Goal: Transaction & Acquisition: Purchase product/service

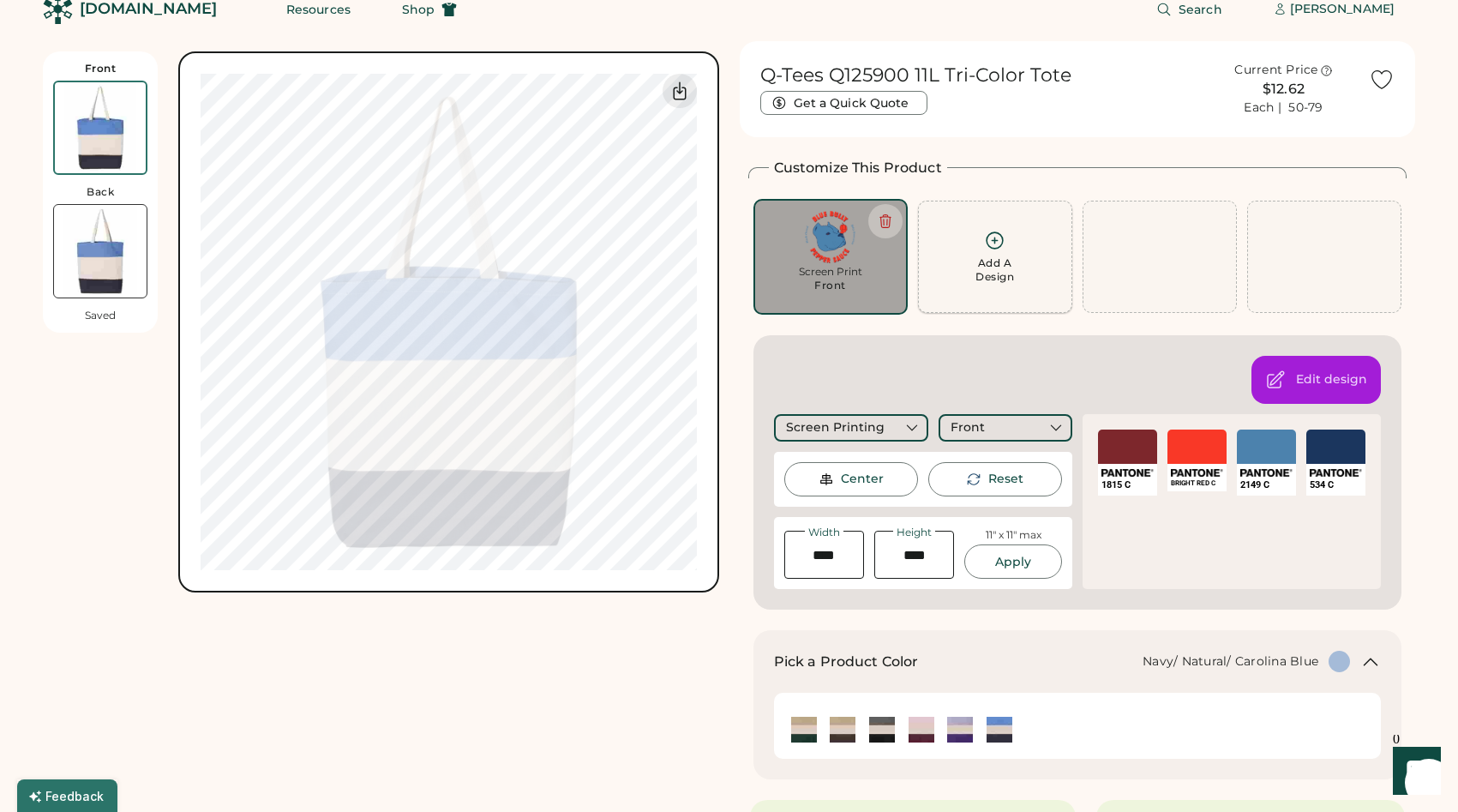
scroll to position [29, 0]
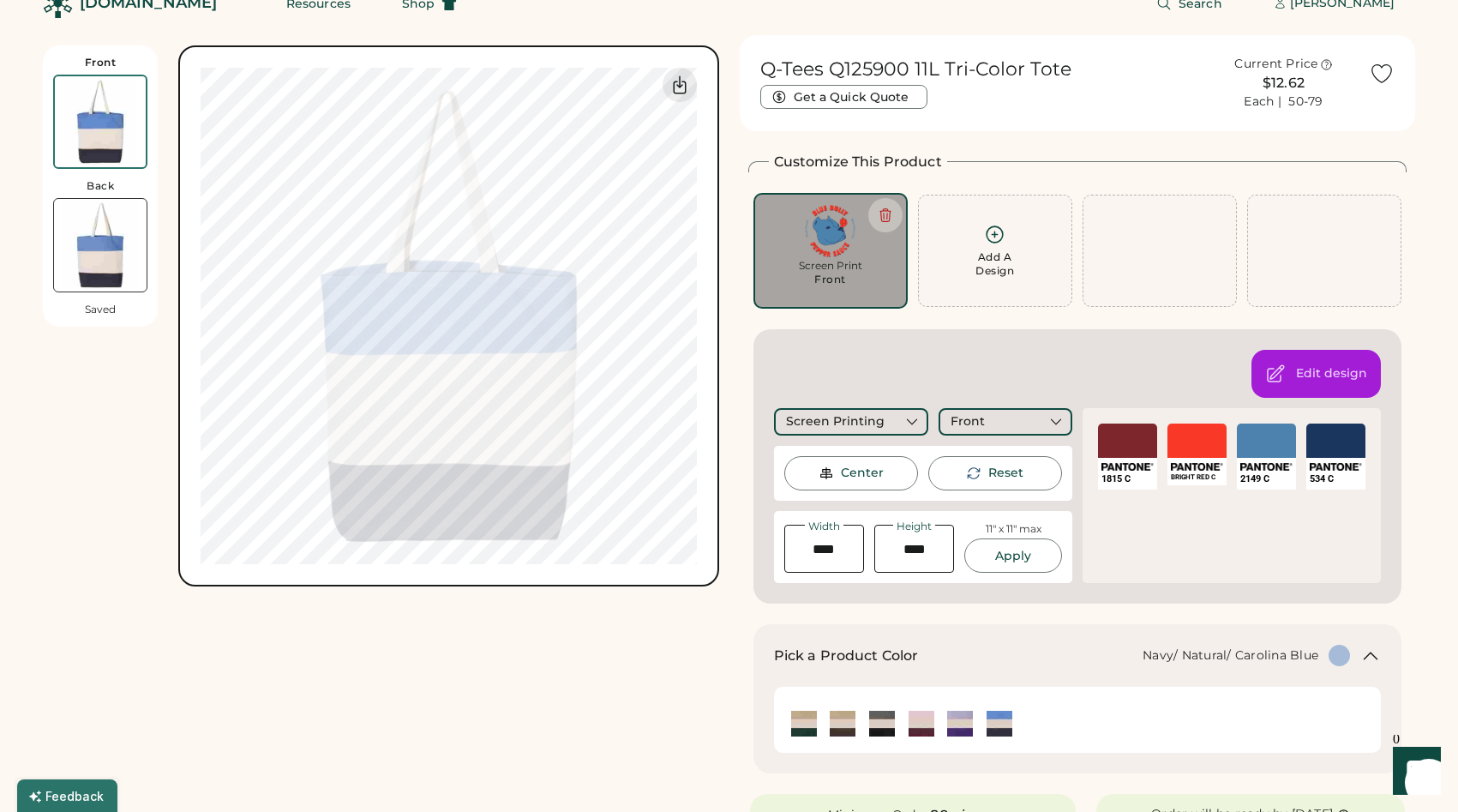
click at [100, 249] on img at bounding box center [100, 244] width 92 height 92
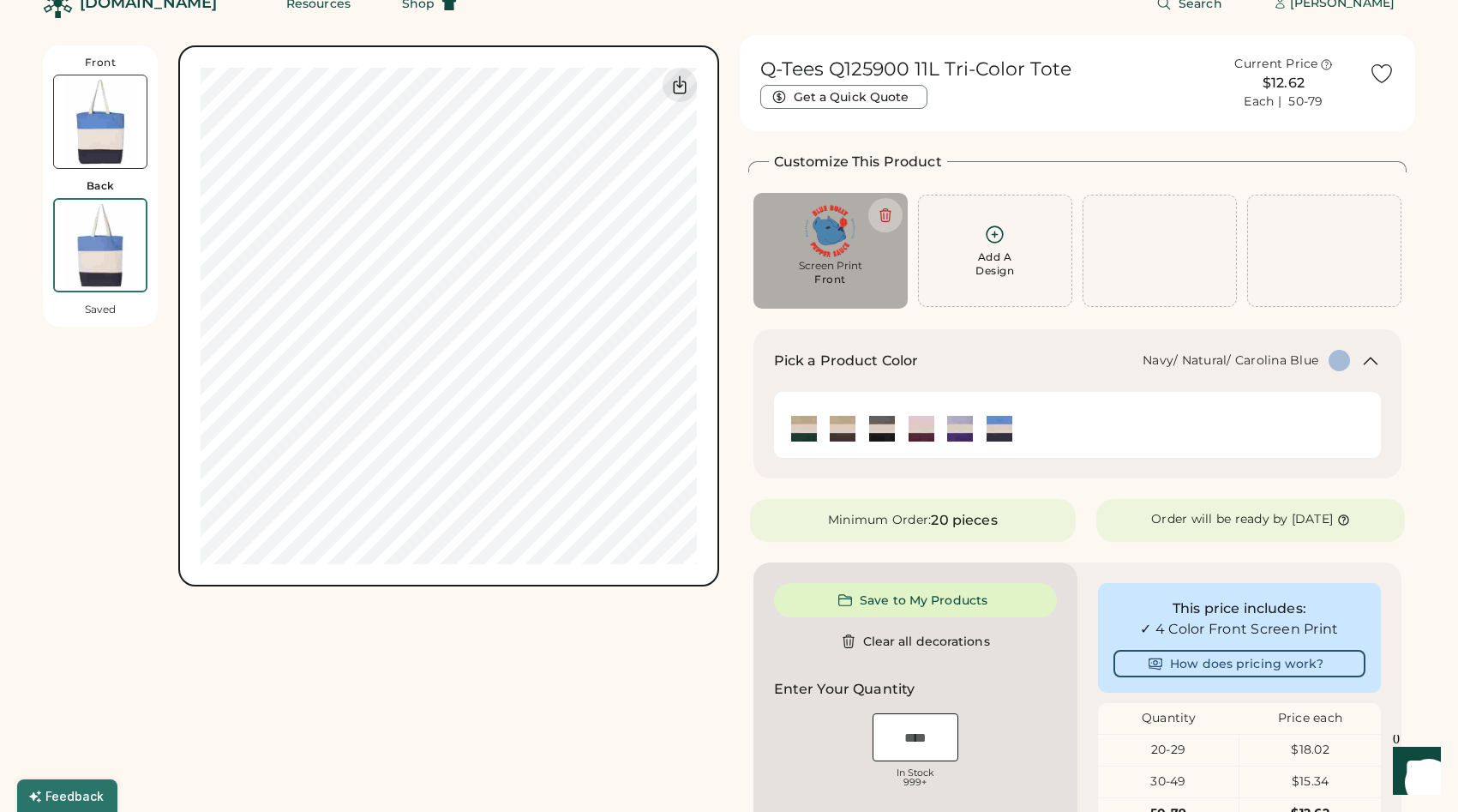
scroll to position [75, 0]
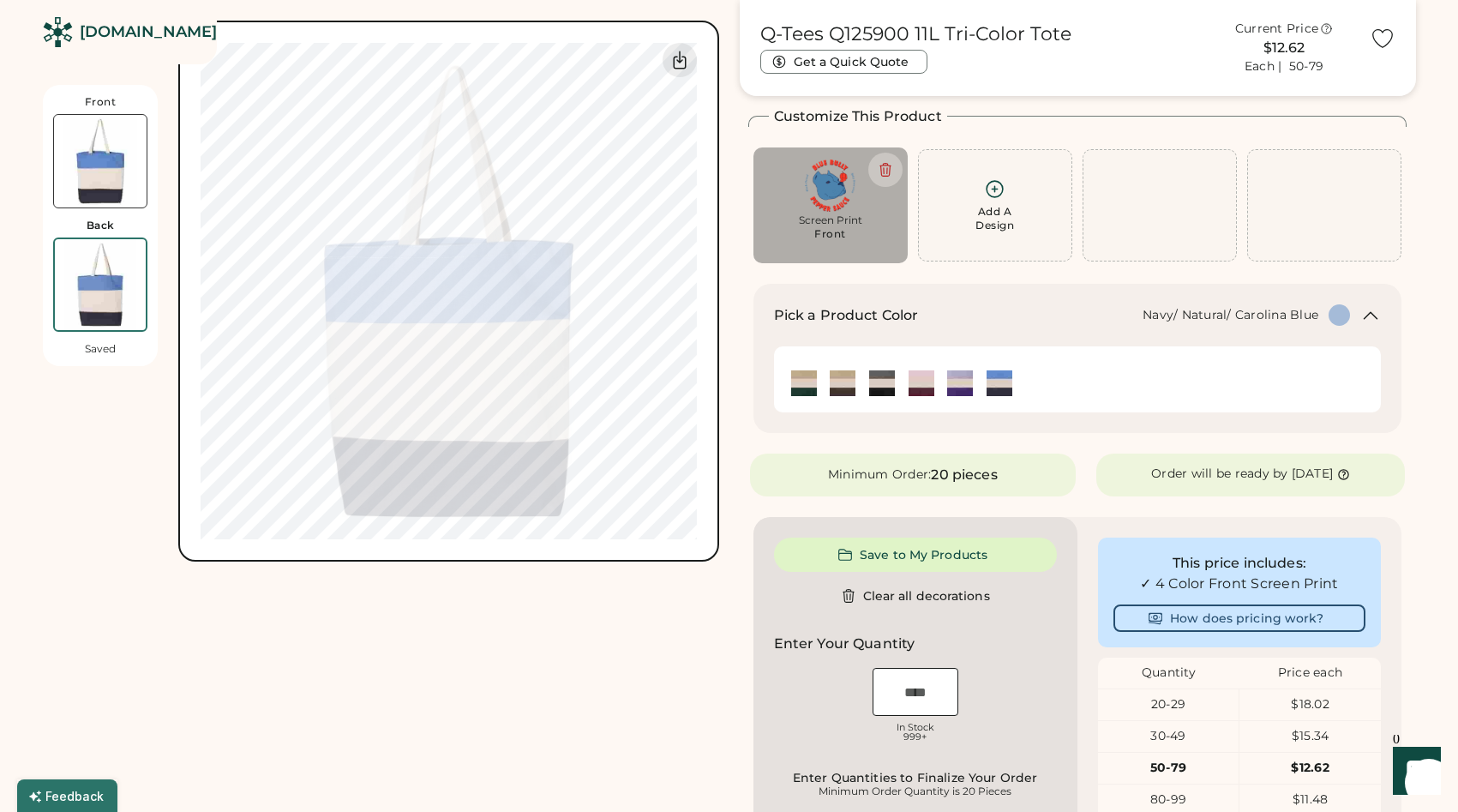
click at [821, 199] on img at bounding box center [831, 186] width 130 height 53
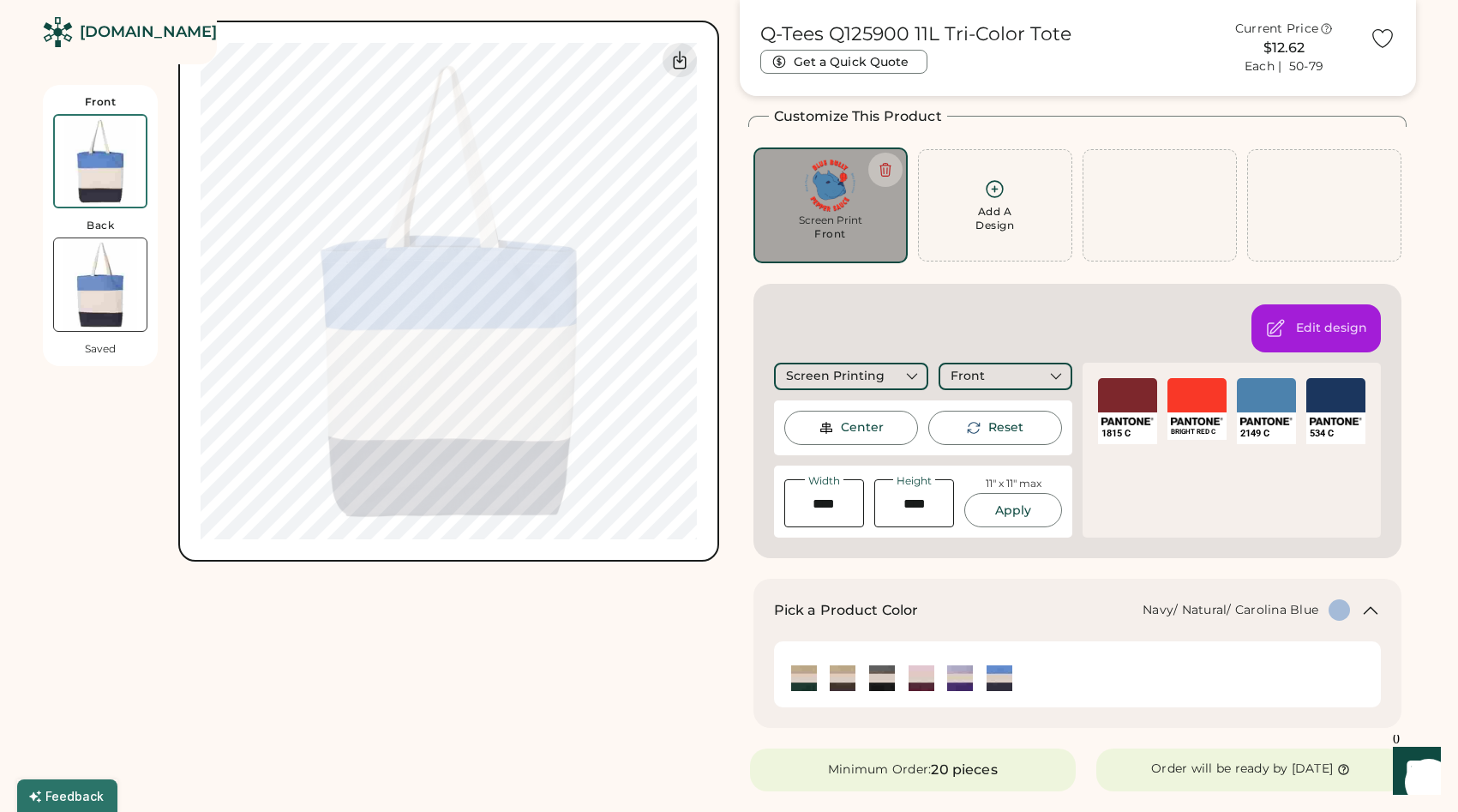
click at [112, 163] on img at bounding box center [99, 160] width 90 height 90
click at [105, 171] on img at bounding box center [99, 160] width 90 height 90
click at [101, 287] on img at bounding box center [100, 284] width 92 height 92
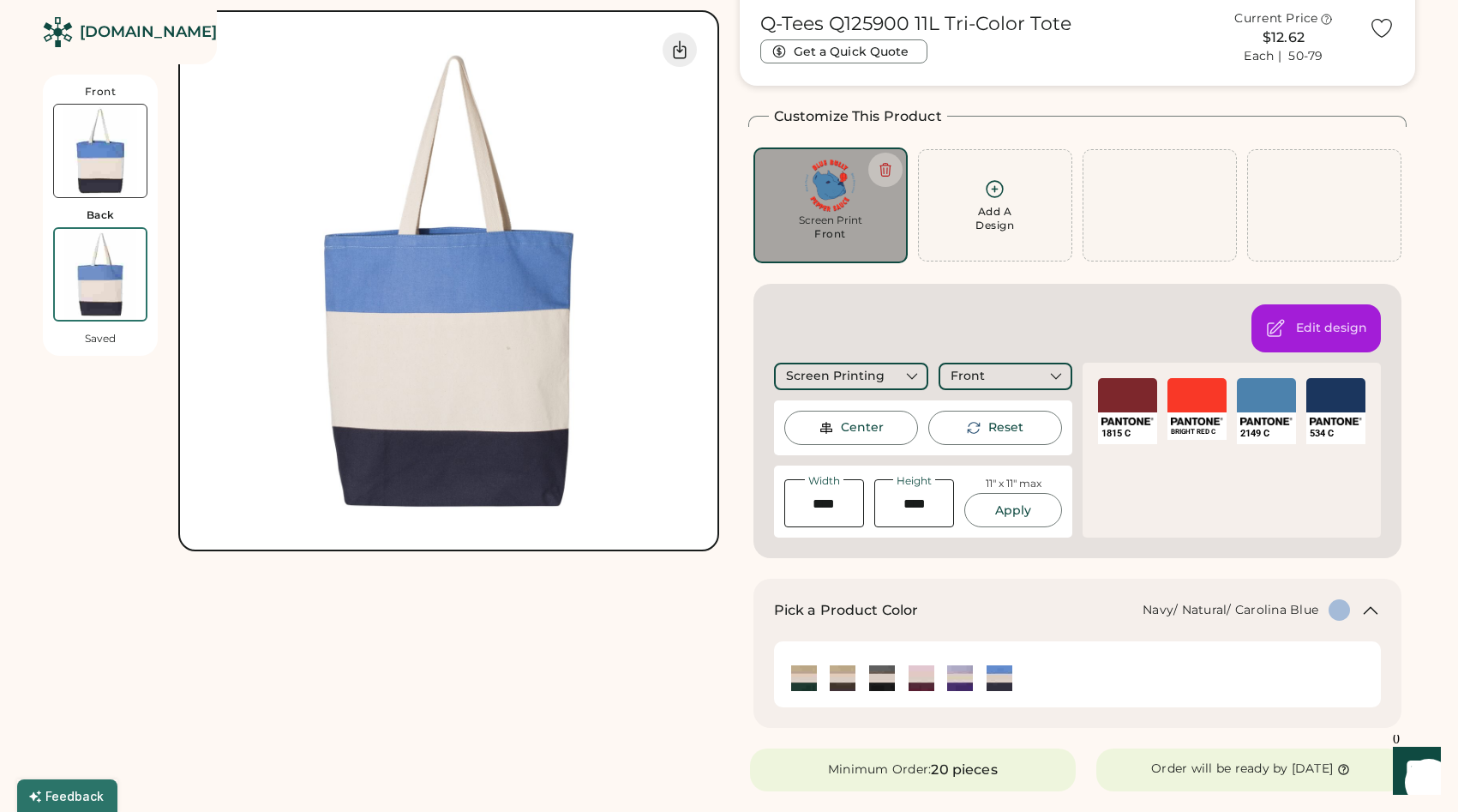
scroll to position [0, 0]
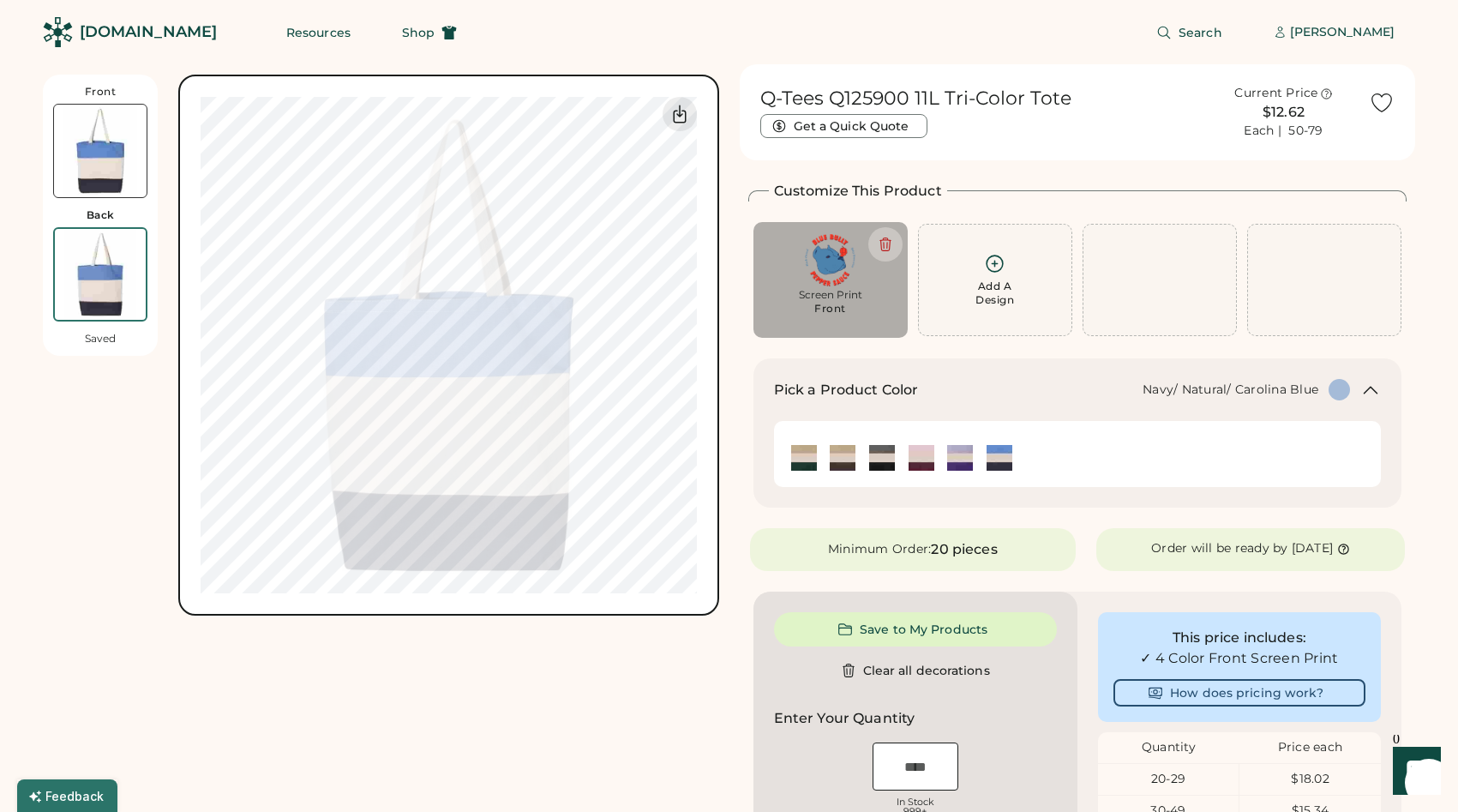
click at [100, 165] on img at bounding box center [100, 151] width 92 height 92
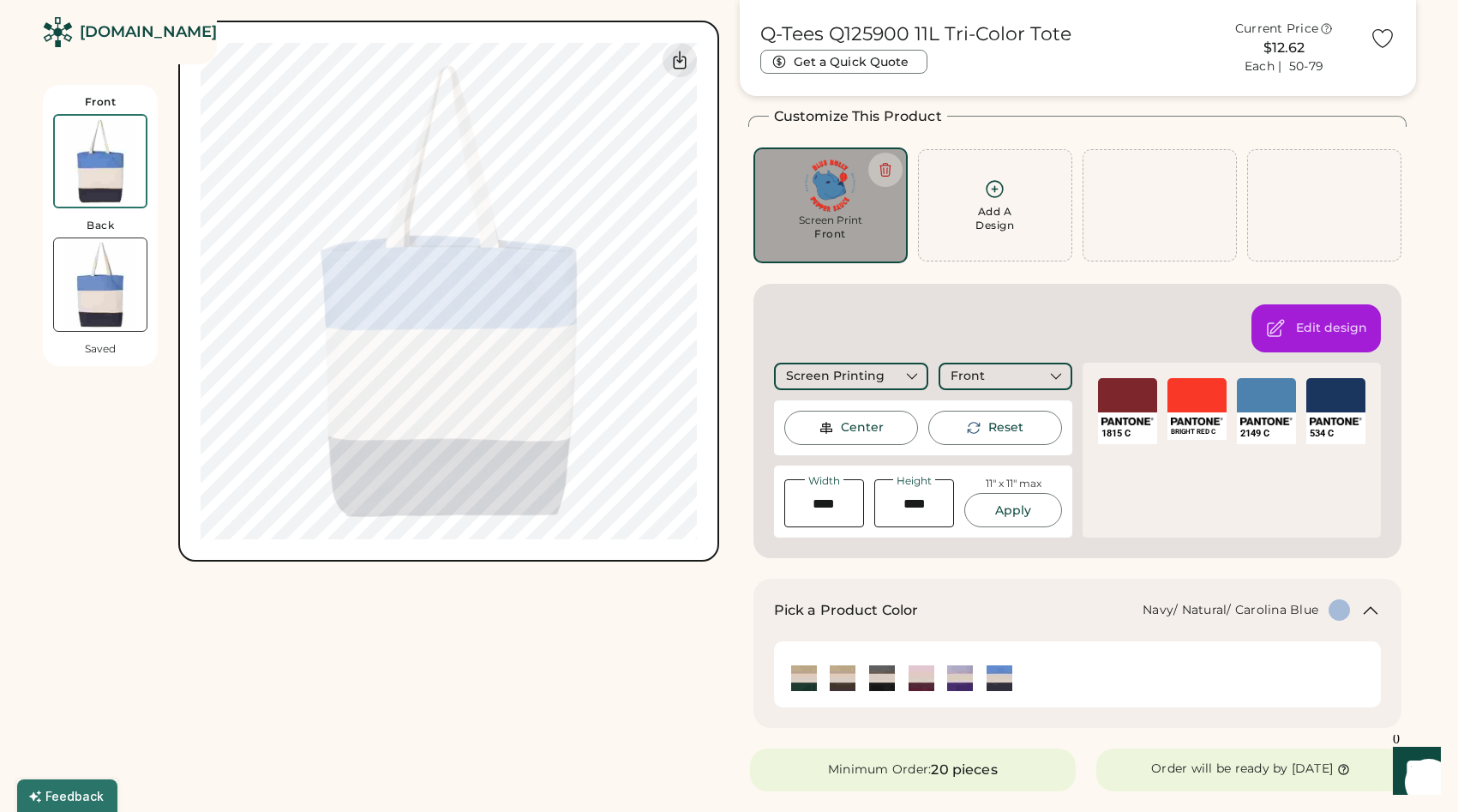
click at [91, 251] on img at bounding box center [100, 284] width 92 height 92
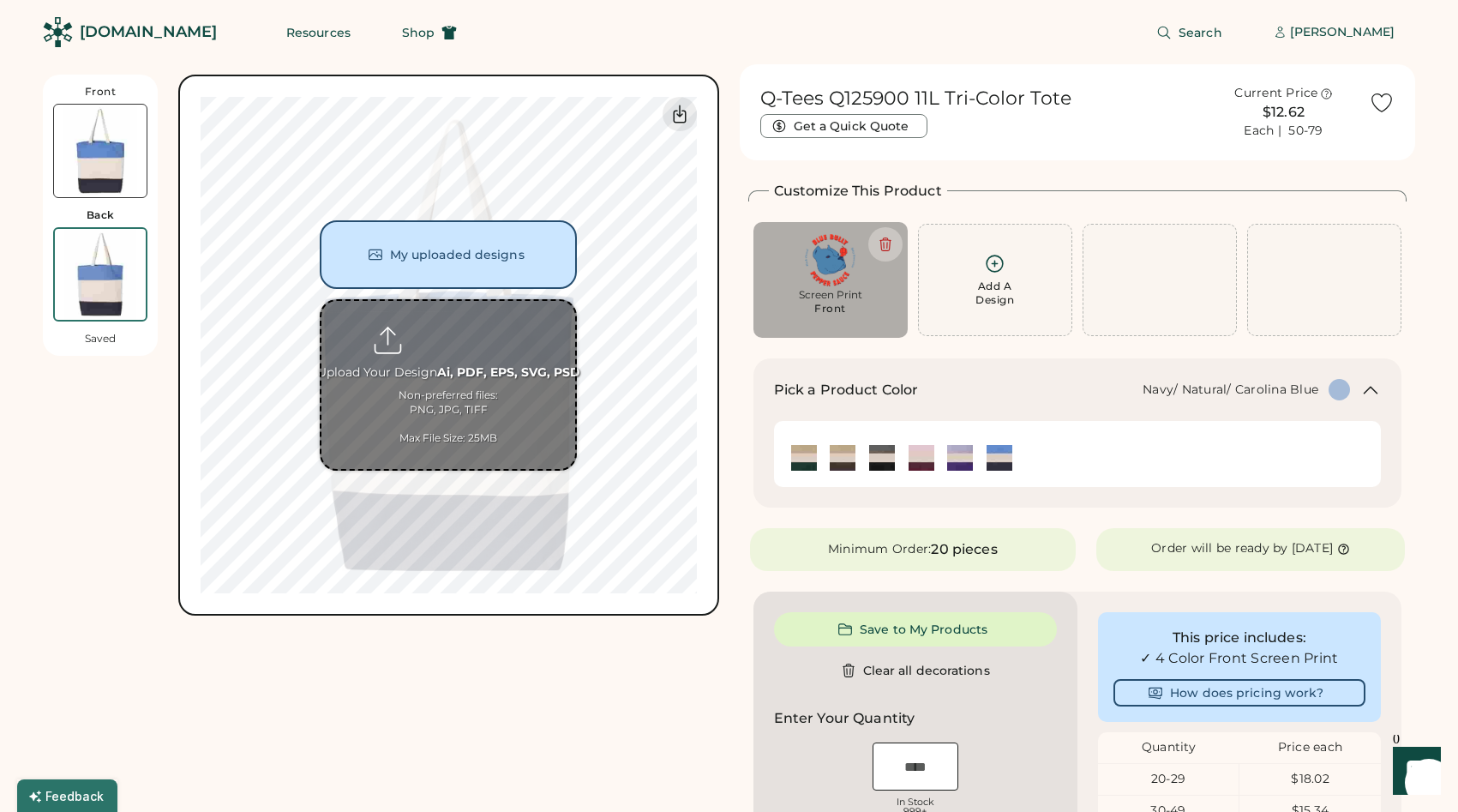
click at [444, 340] on input "file" at bounding box center [448, 384] width 254 height 168
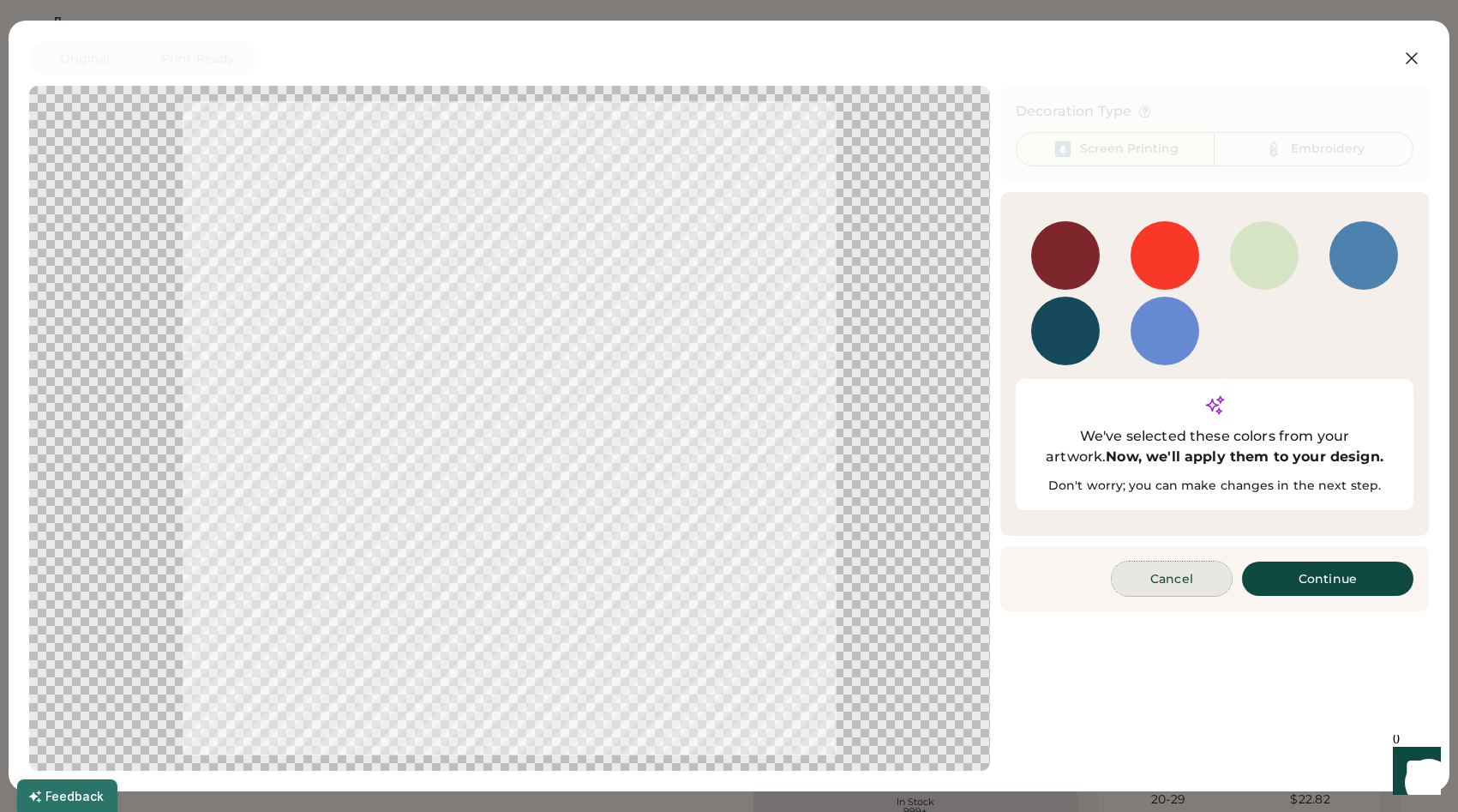
click at [1170, 561] on button "Cancel" at bounding box center [1171, 578] width 120 height 34
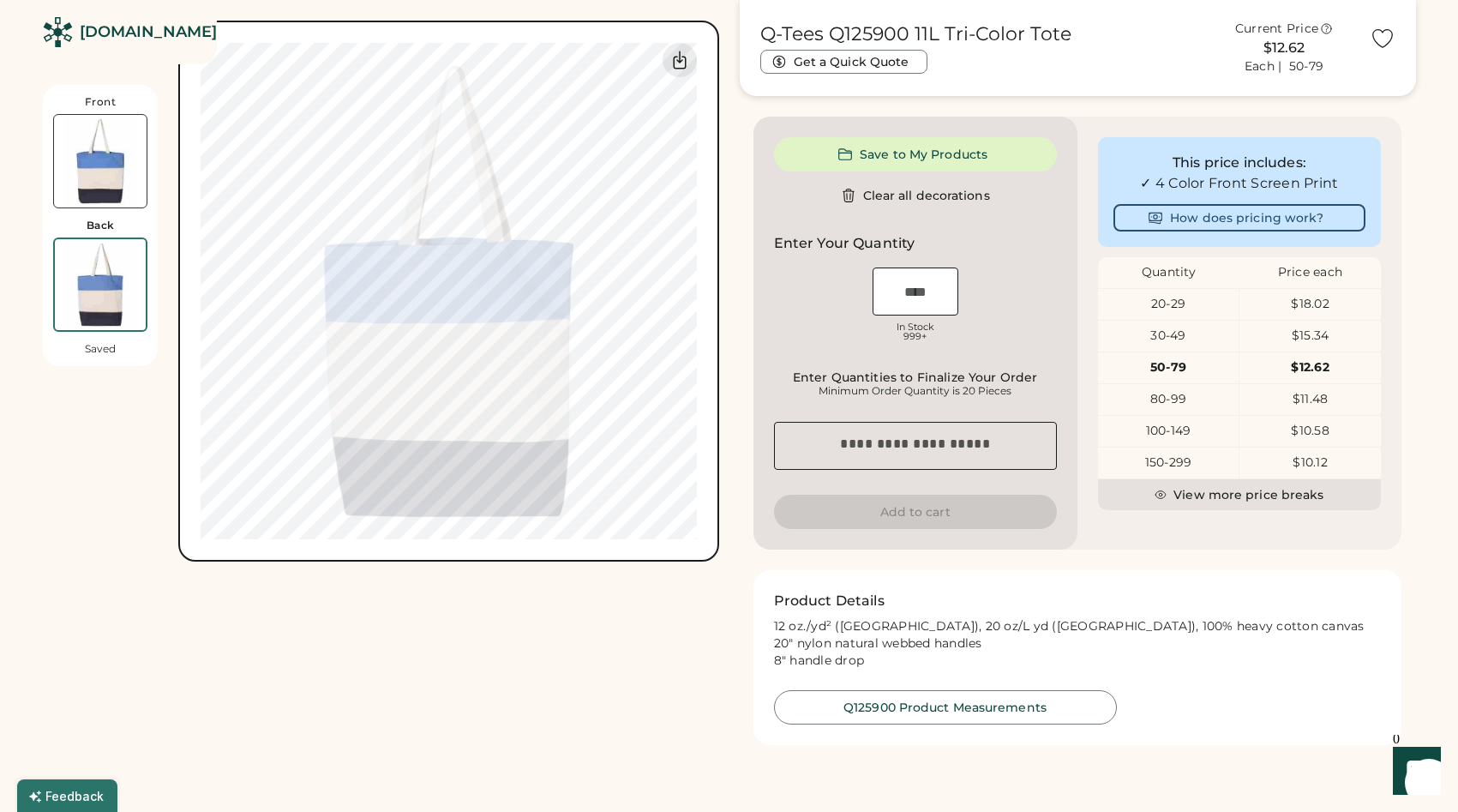
scroll to position [479, 0]
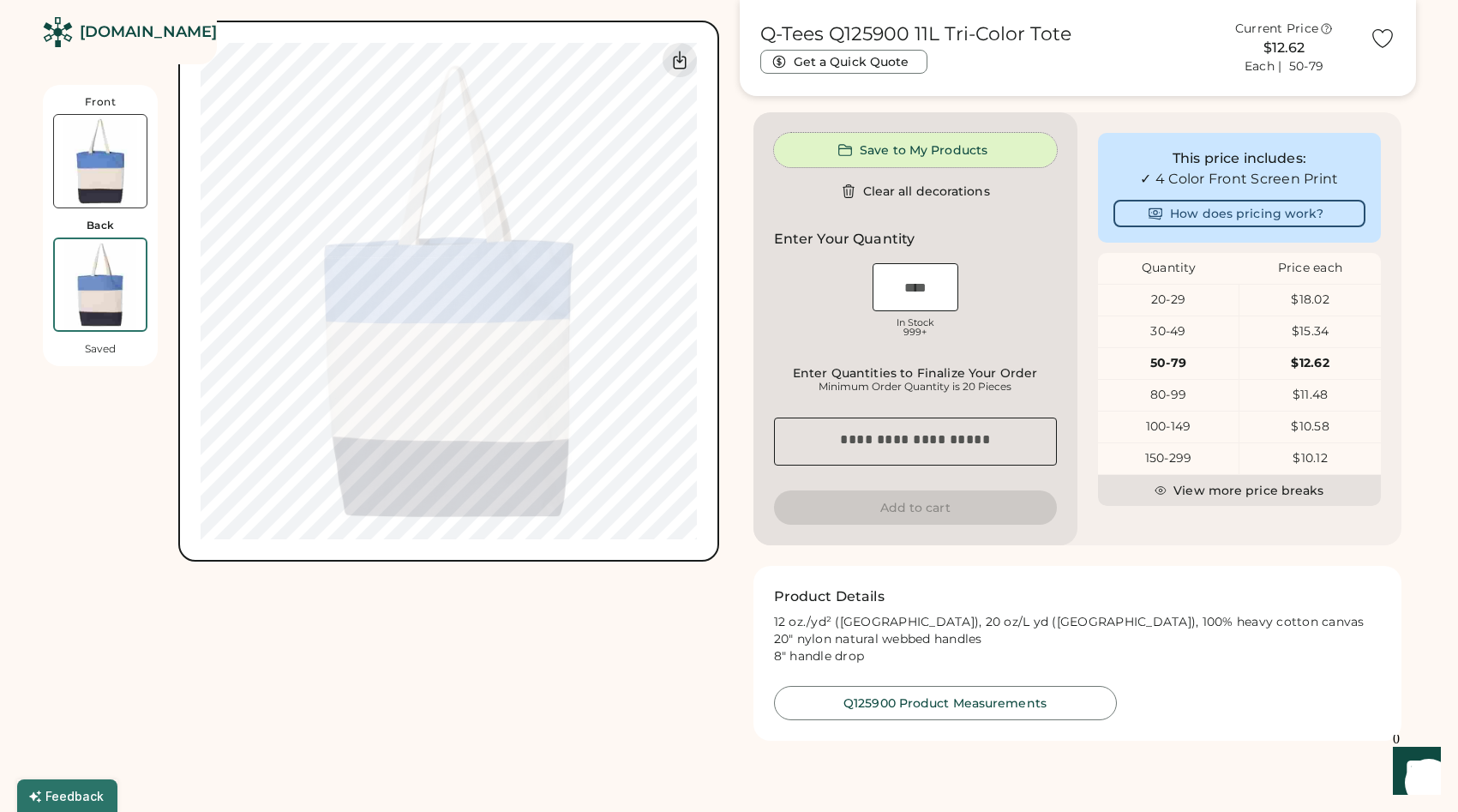
click at [946, 150] on button "Save to My Products" at bounding box center [915, 150] width 283 height 34
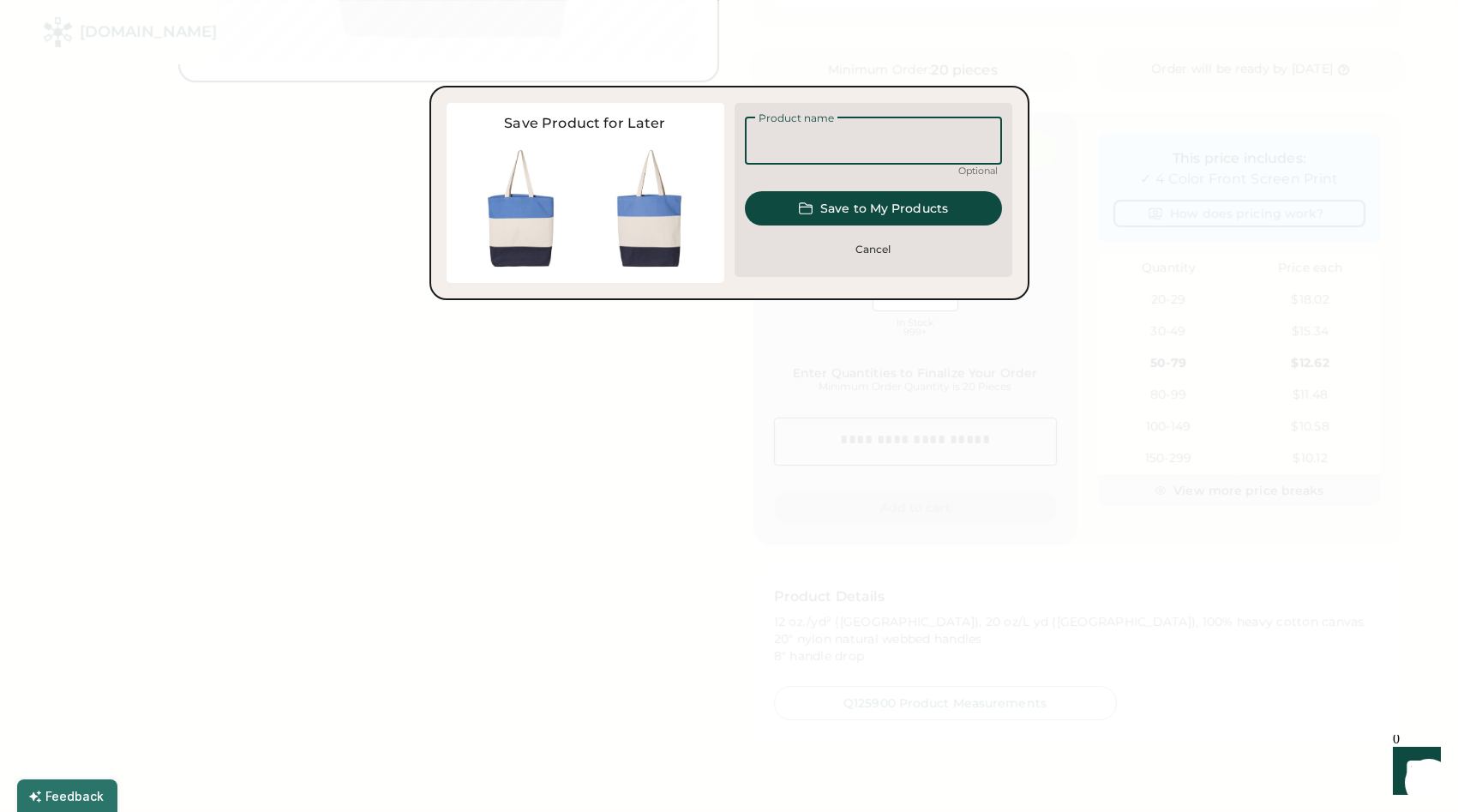
click at [886, 141] on input "input" at bounding box center [873, 140] width 257 height 48
type input "*"
type input "**********"
click at [928, 206] on button "Save to My Products" at bounding box center [873, 208] width 257 height 34
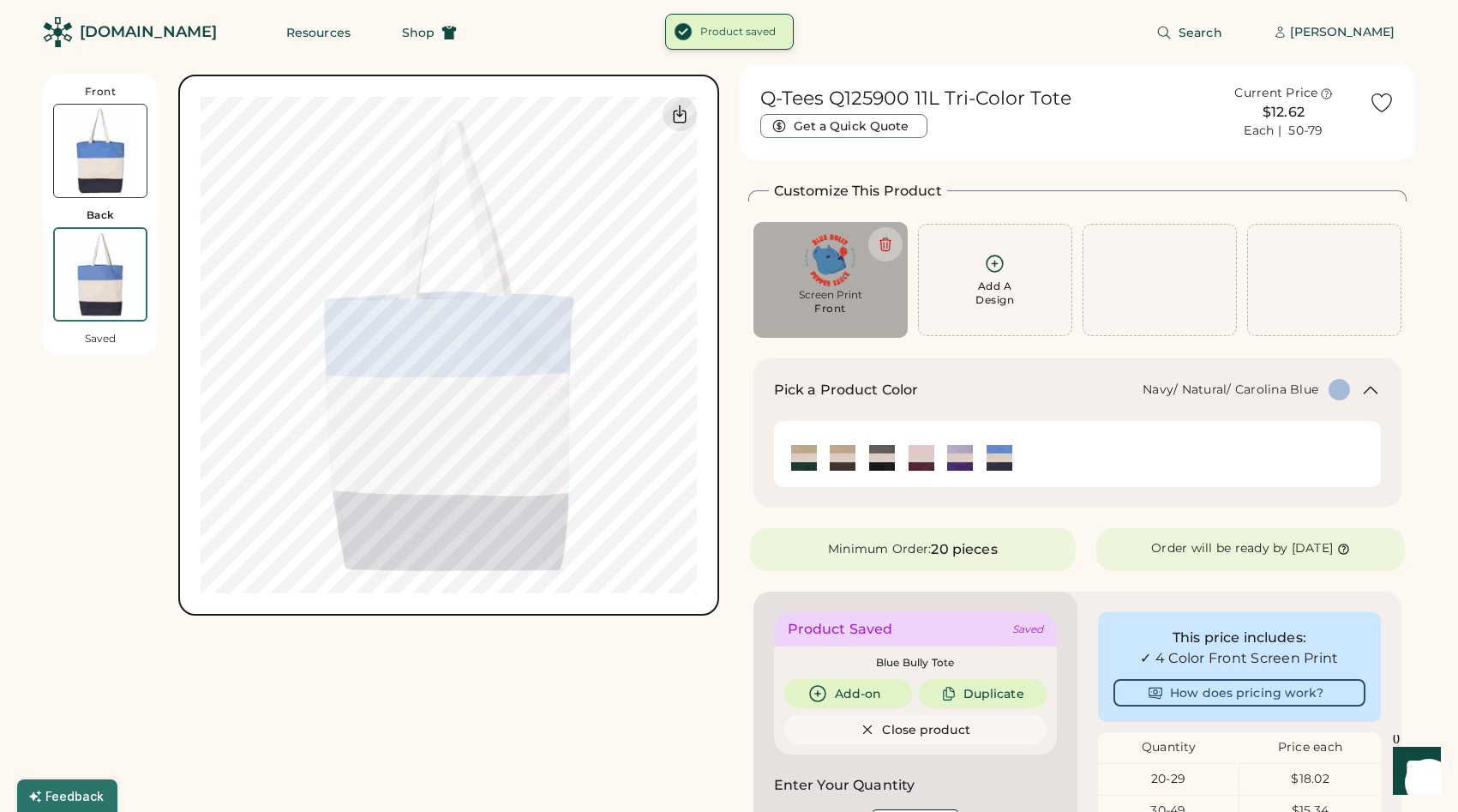
click at [133, 35] on div "[DOMAIN_NAME]" at bounding box center [148, 32] width 137 height 21
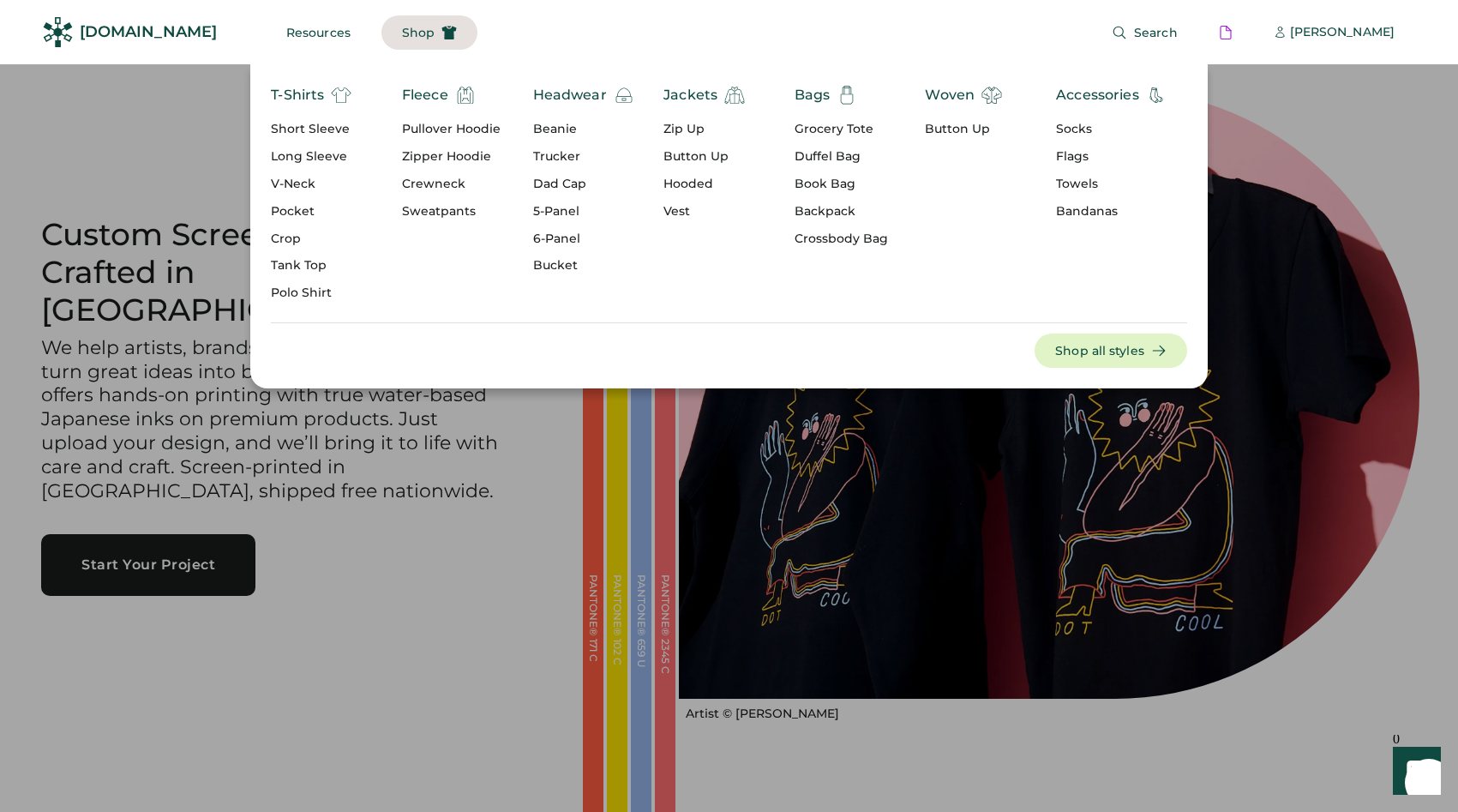
click at [1097, 210] on div "Bandanas" at bounding box center [1112, 212] width 111 height 18
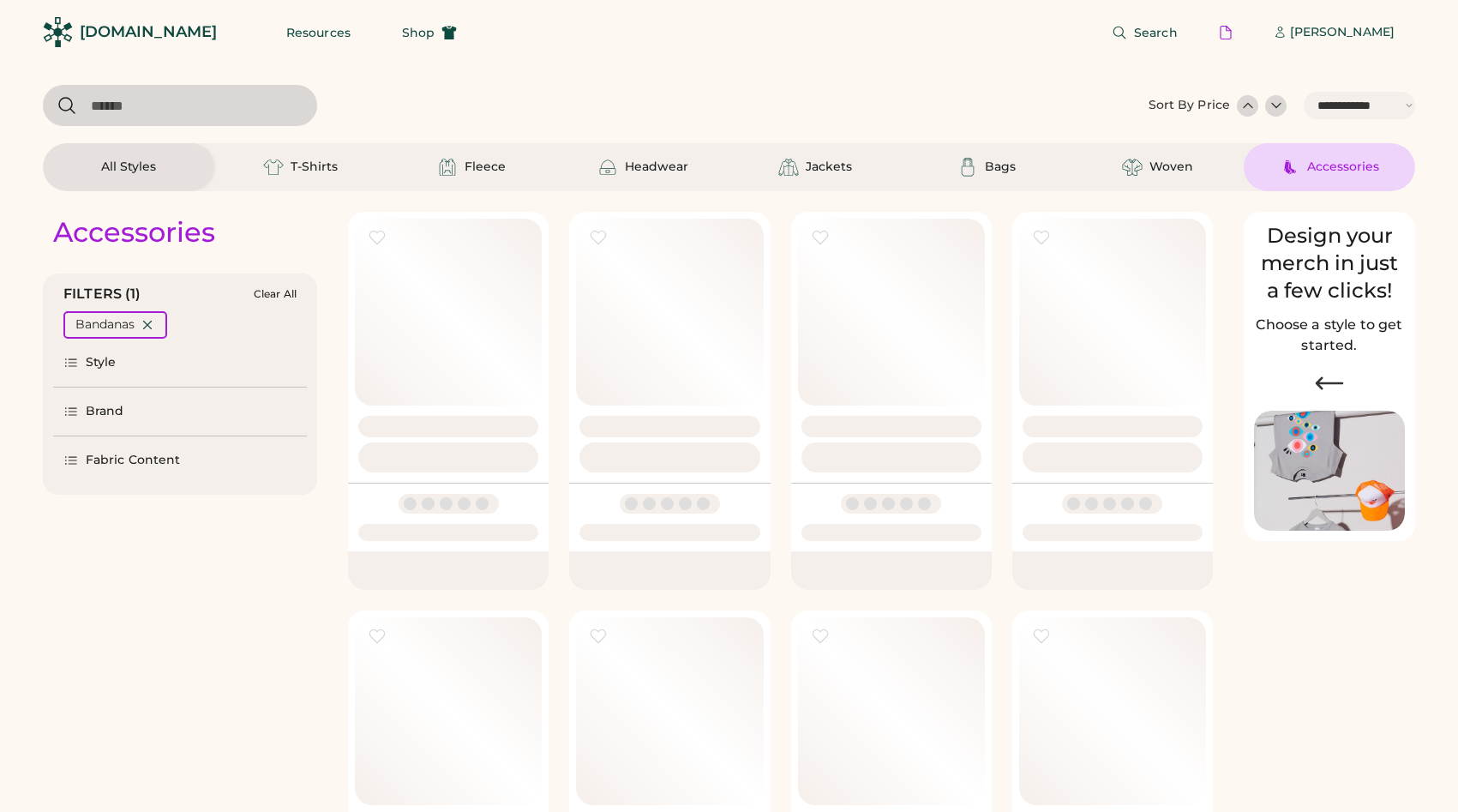
select select "*****"
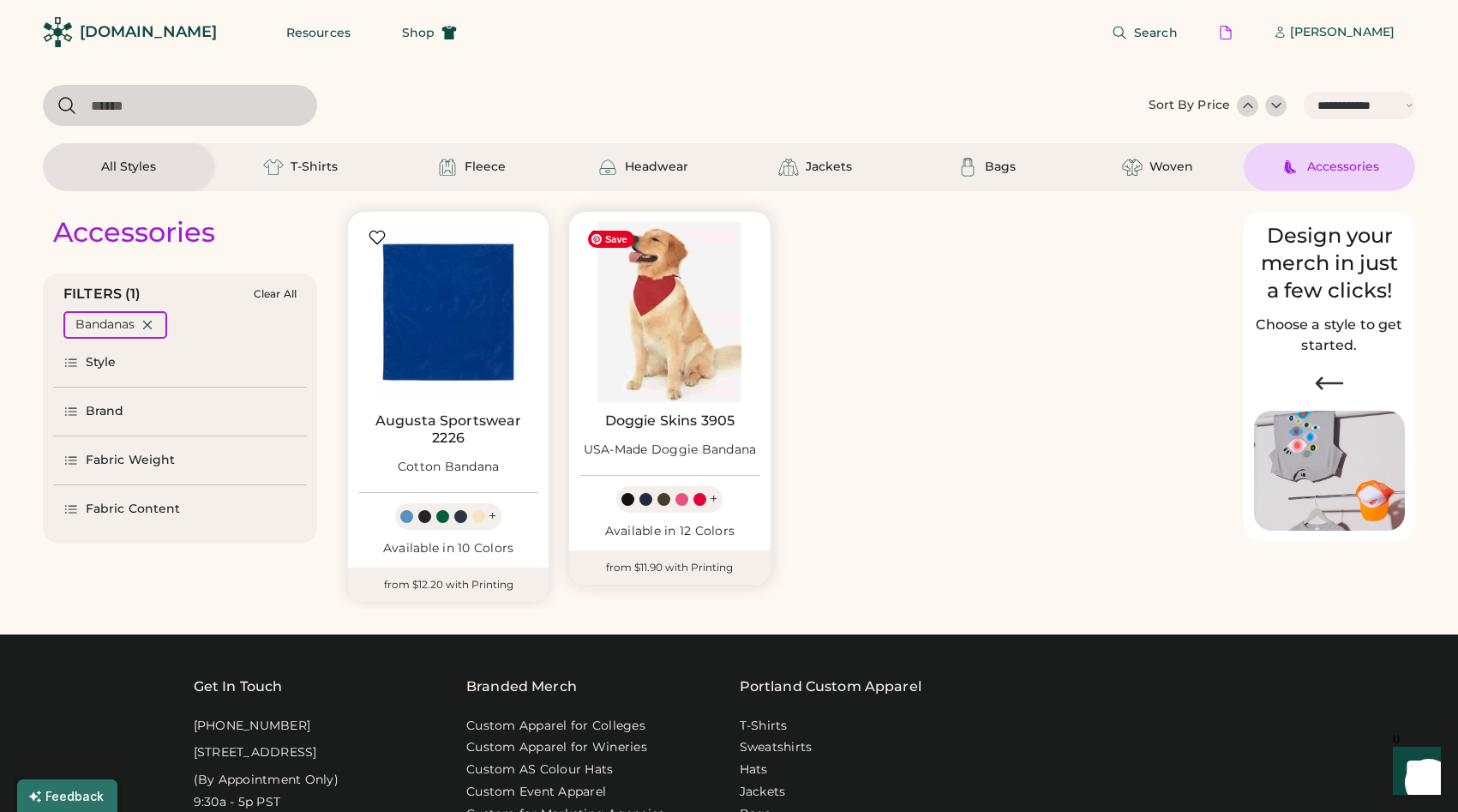
click at [653, 354] on img at bounding box center [669, 311] width 180 height 180
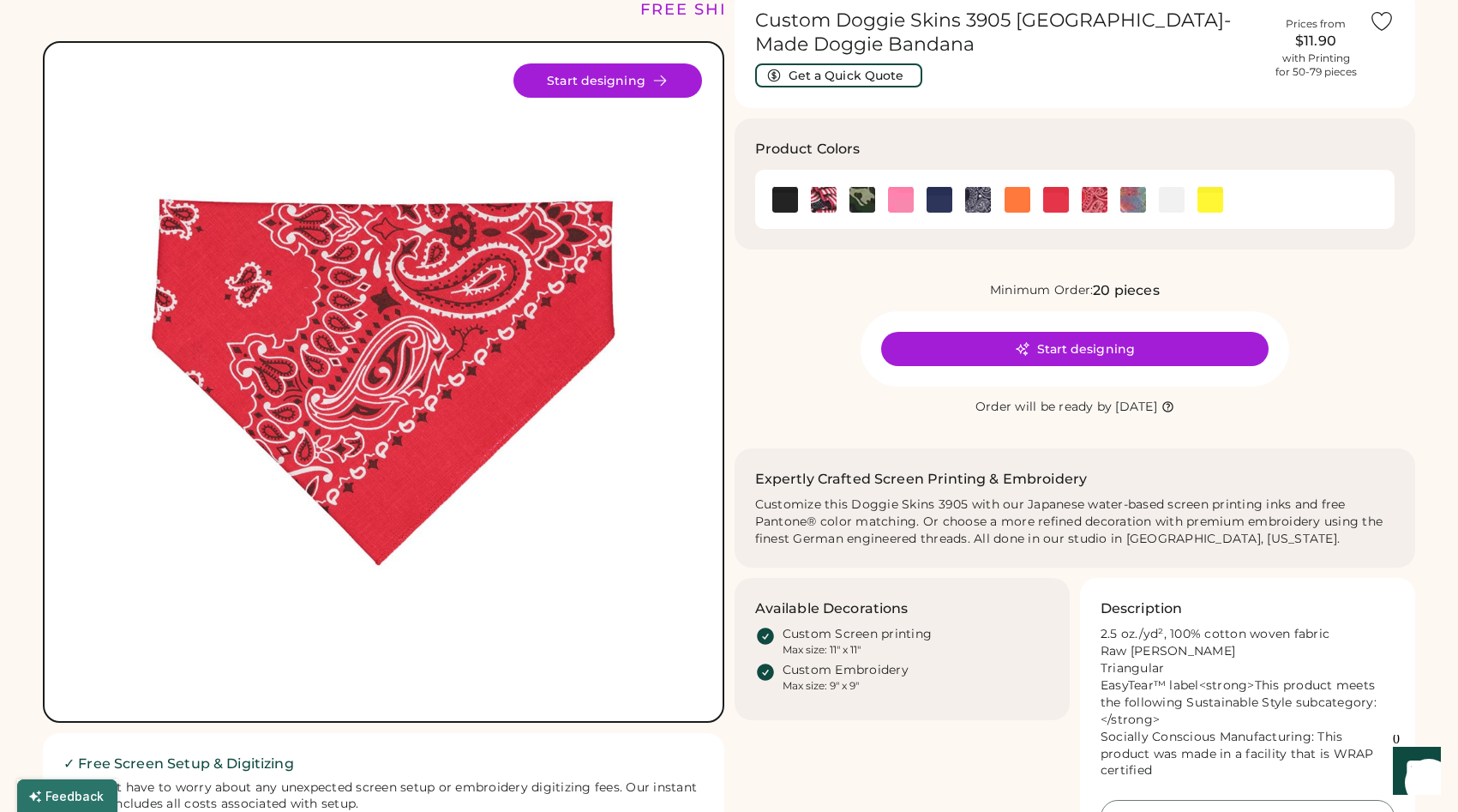
scroll to position [78, 0]
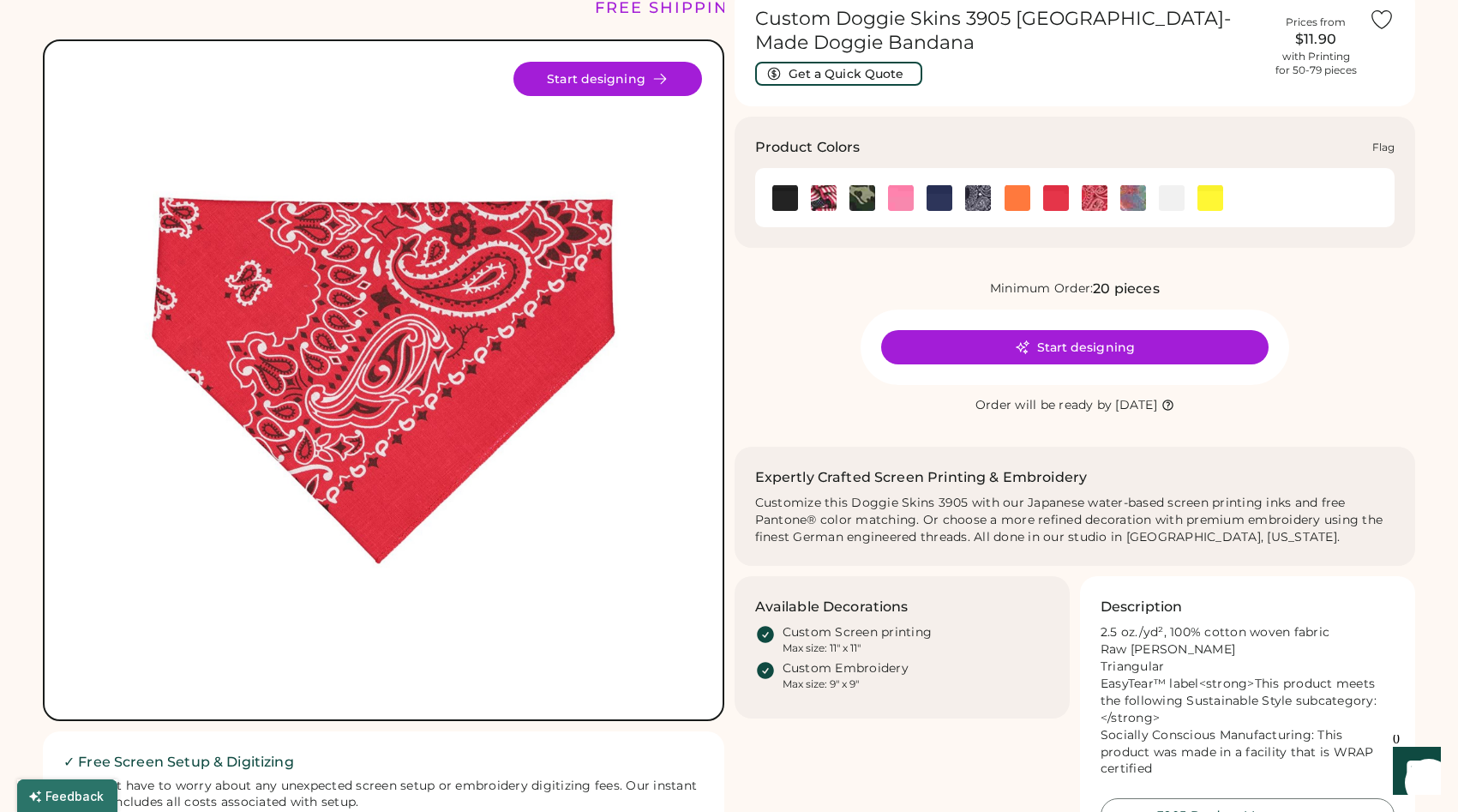
click at [818, 199] on img at bounding box center [824, 197] width 25 height 25
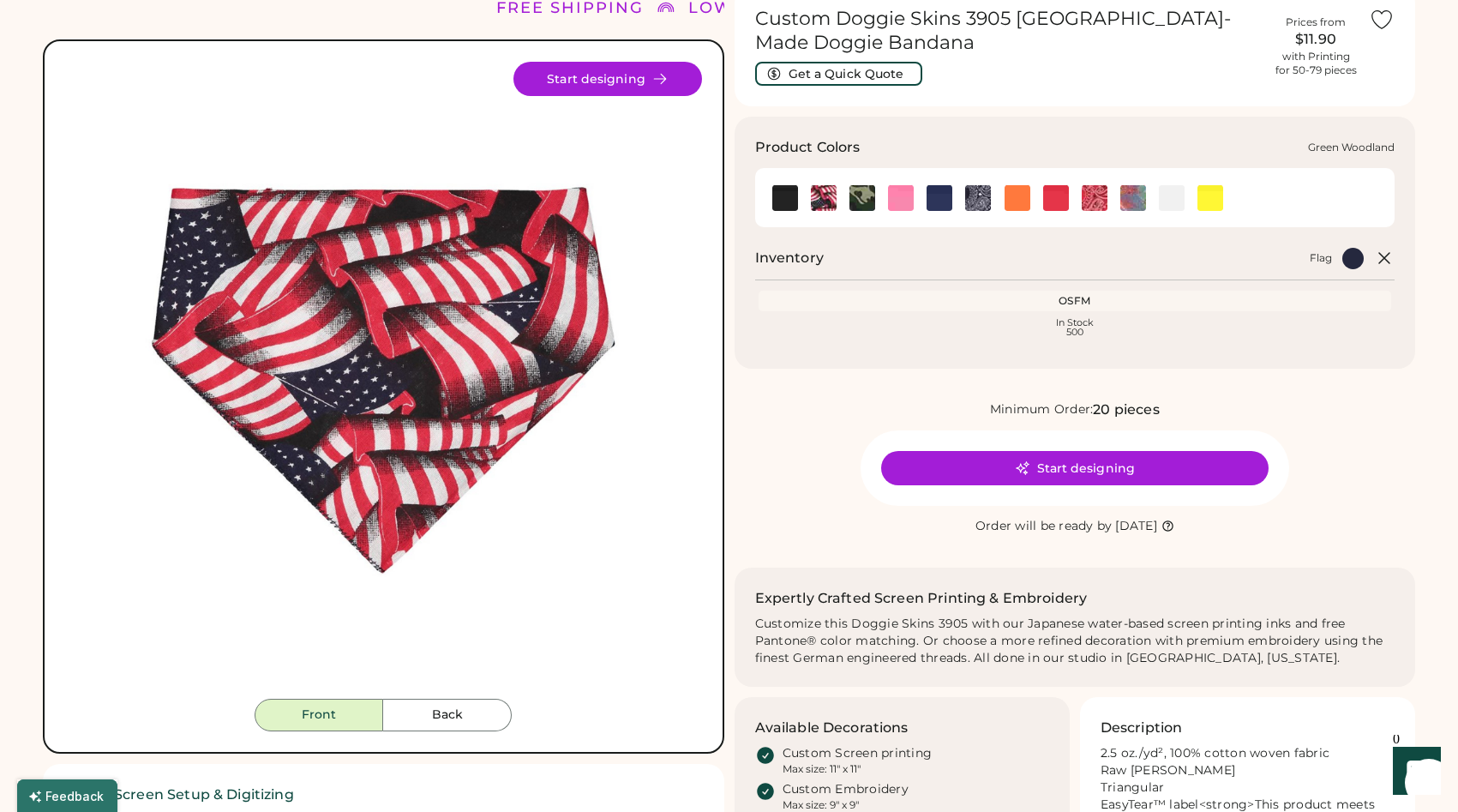
click at [861, 199] on img at bounding box center [863, 197] width 25 height 25
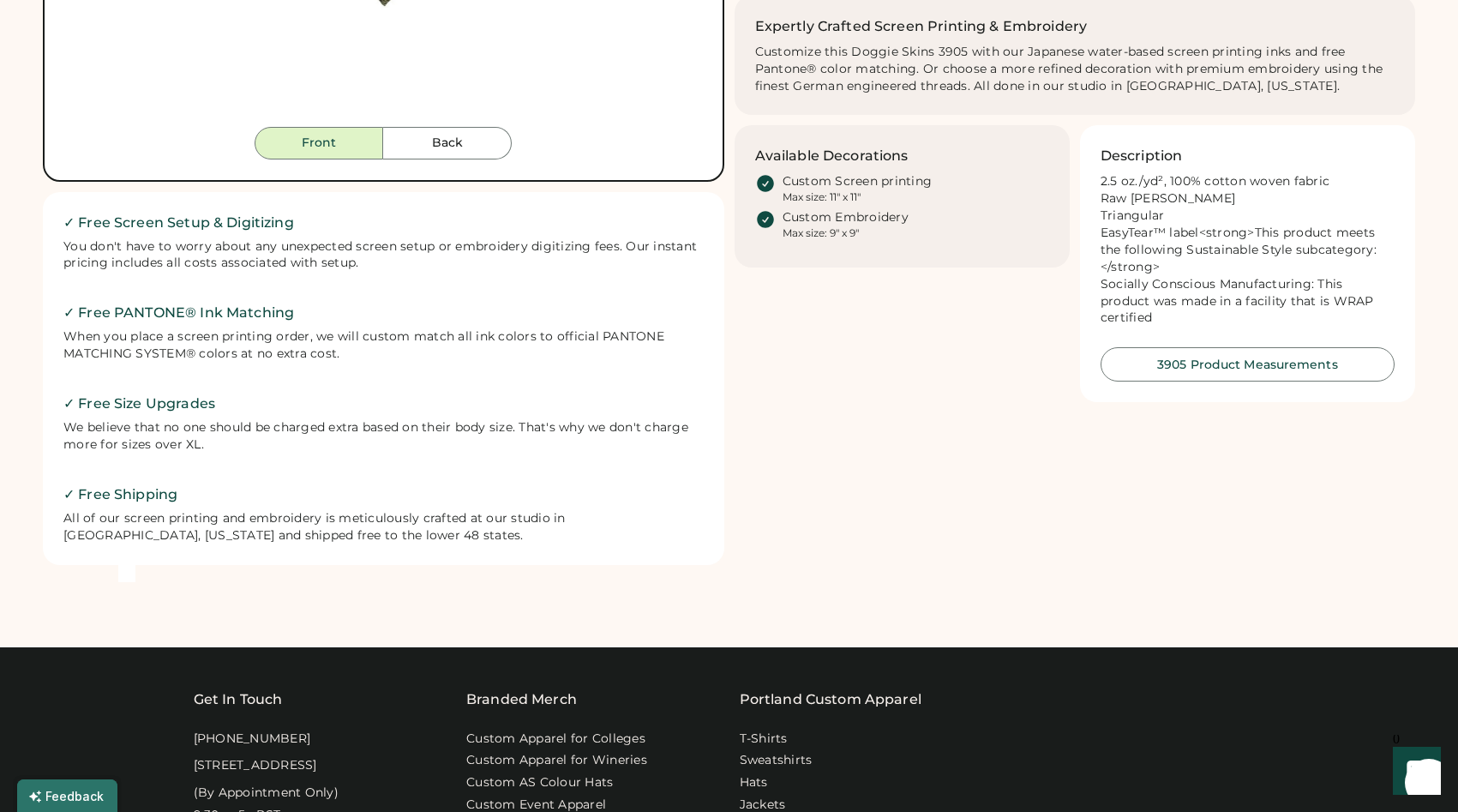
scroll to position [652, 0]
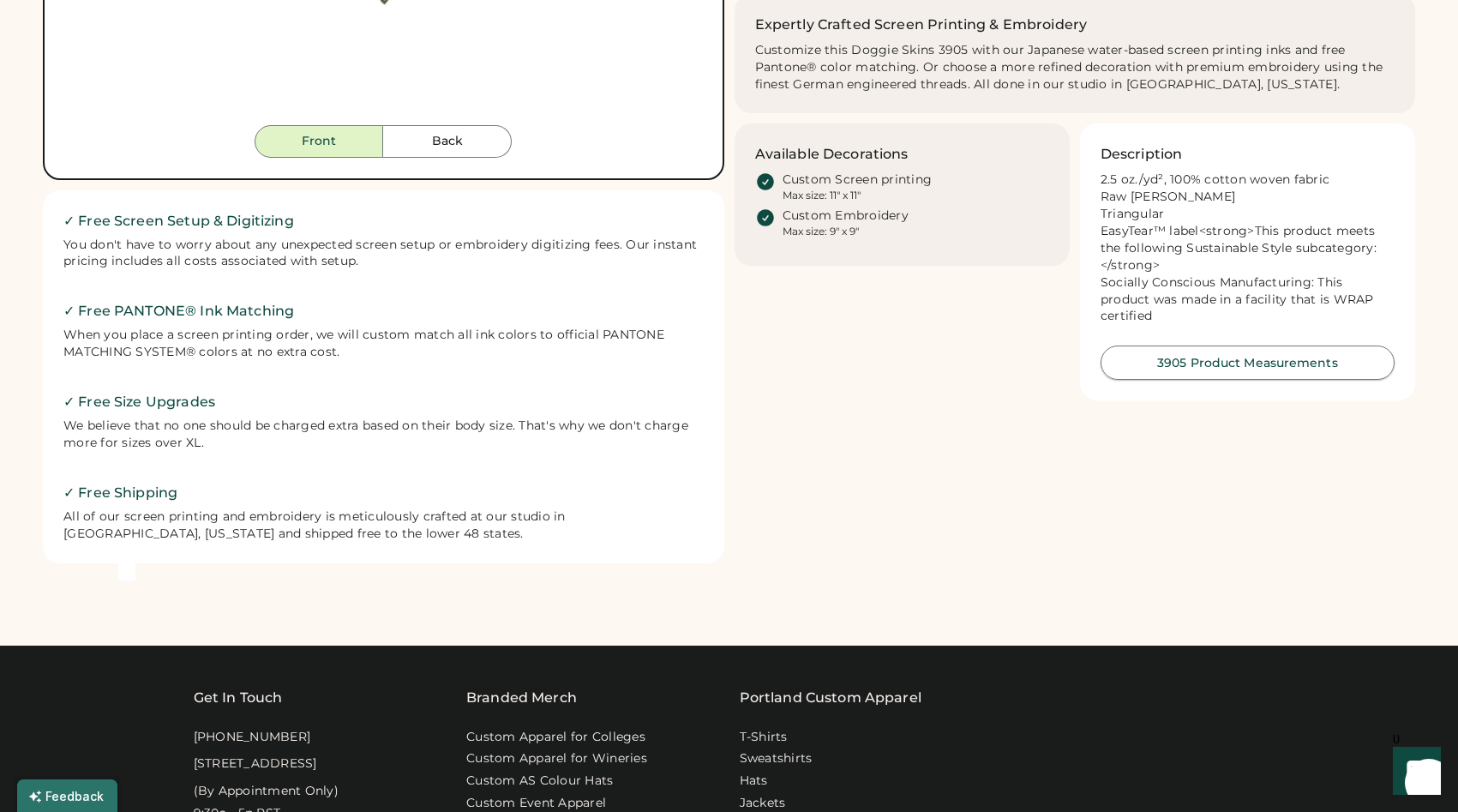
click at [1291, 358] on button "3905 Product Measurements" at bounding box center [1248, 362] width 294 height 34
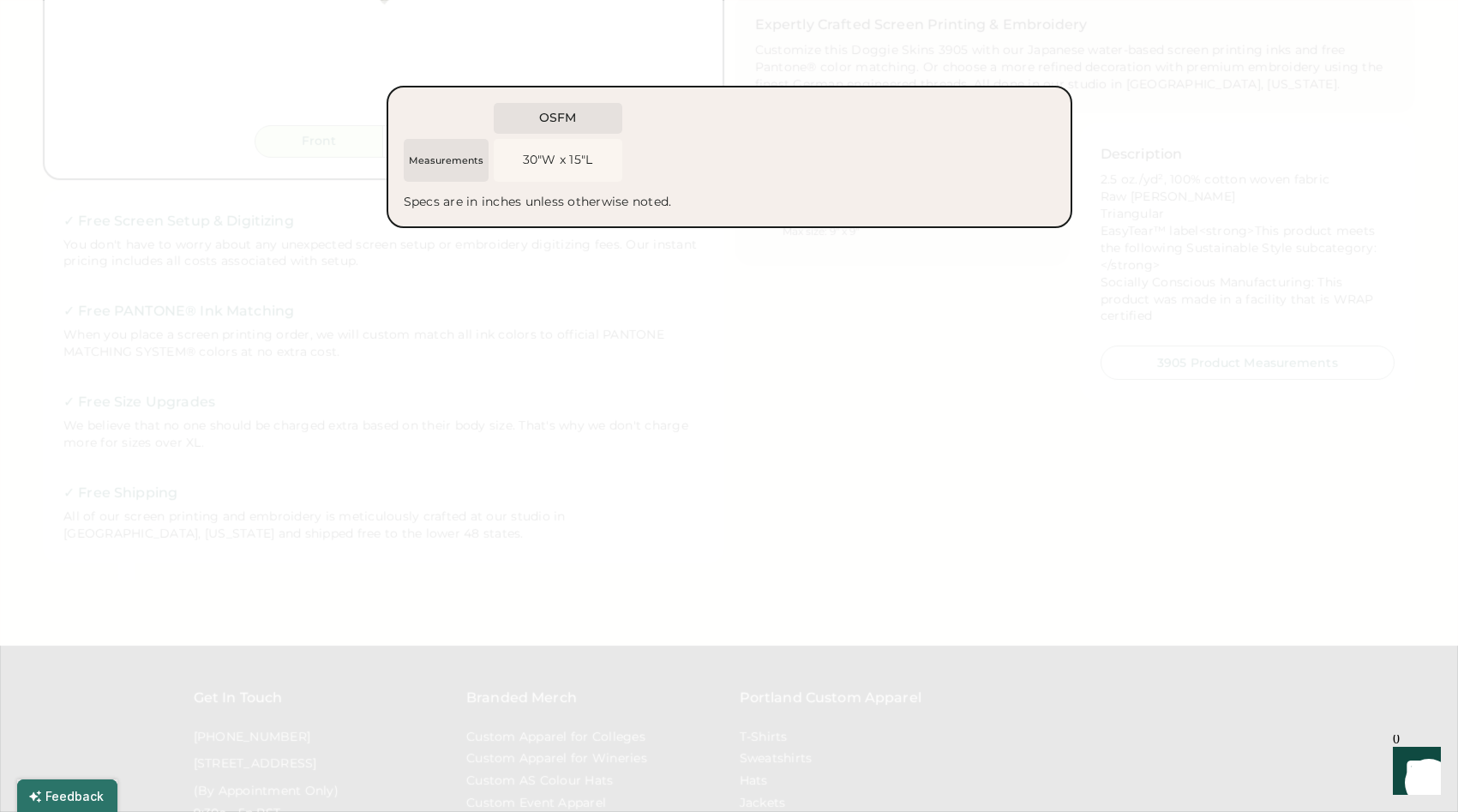
click at [544, 159] on div "30"W x 15"L" at bounding box center [558, 160] width 70 height 18
click at [553, 259] on div at bounding box center [729, 406] width 1458 height 812
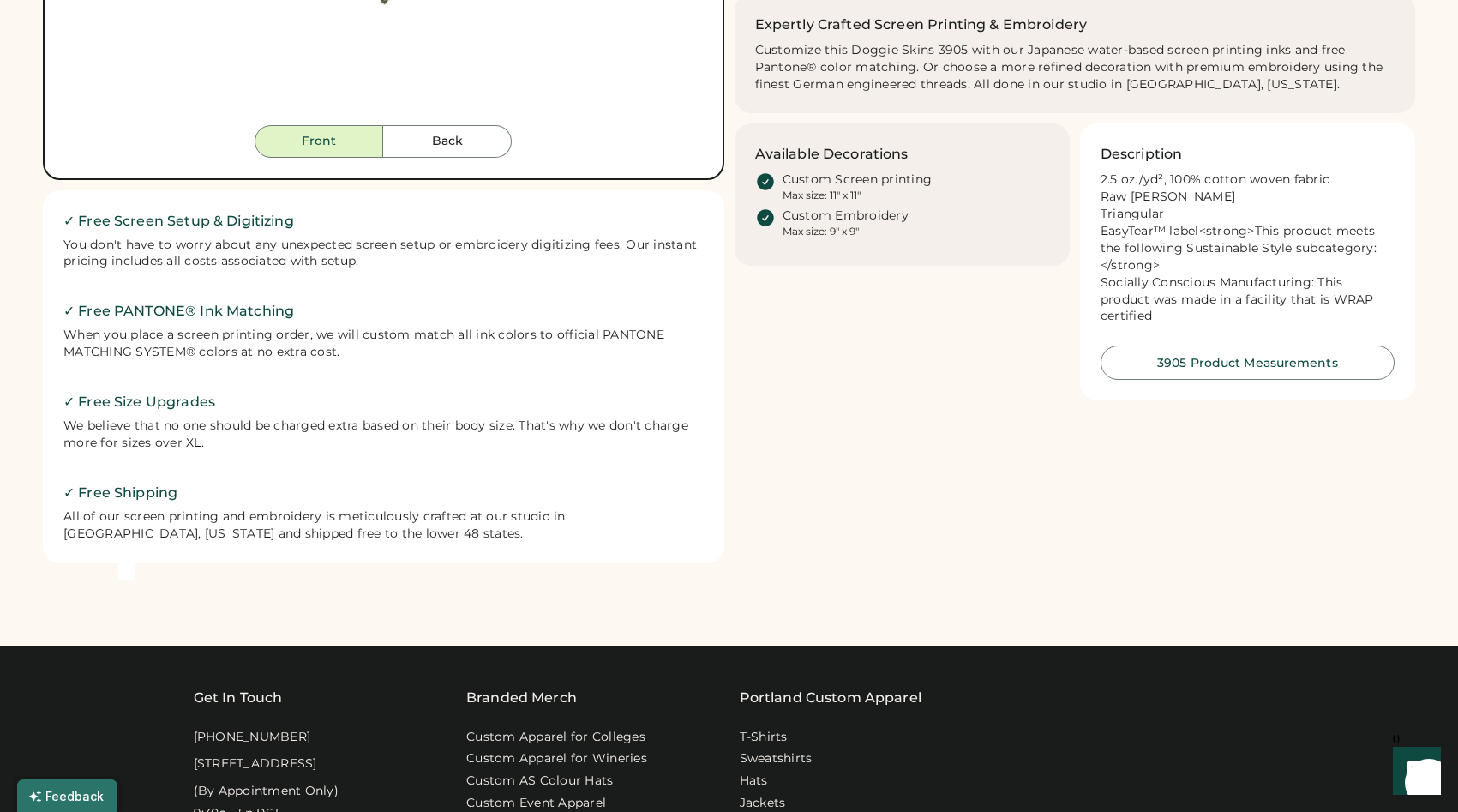
click at [577, 306] on h2 "✓ Free PANTONE® Ink Matching" at bounding box center [383, 310] width 640 height 20
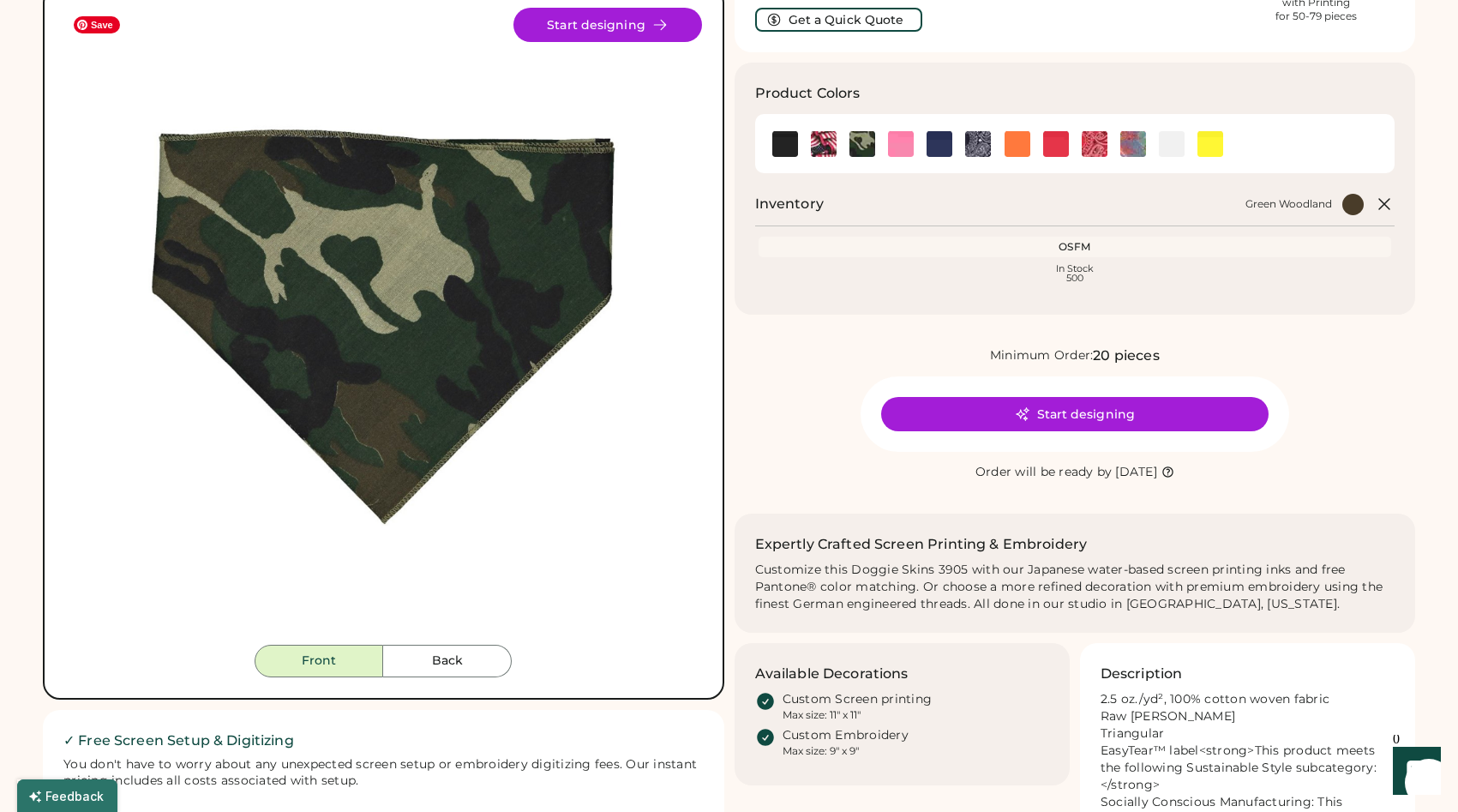
scroll to position [146, 0]
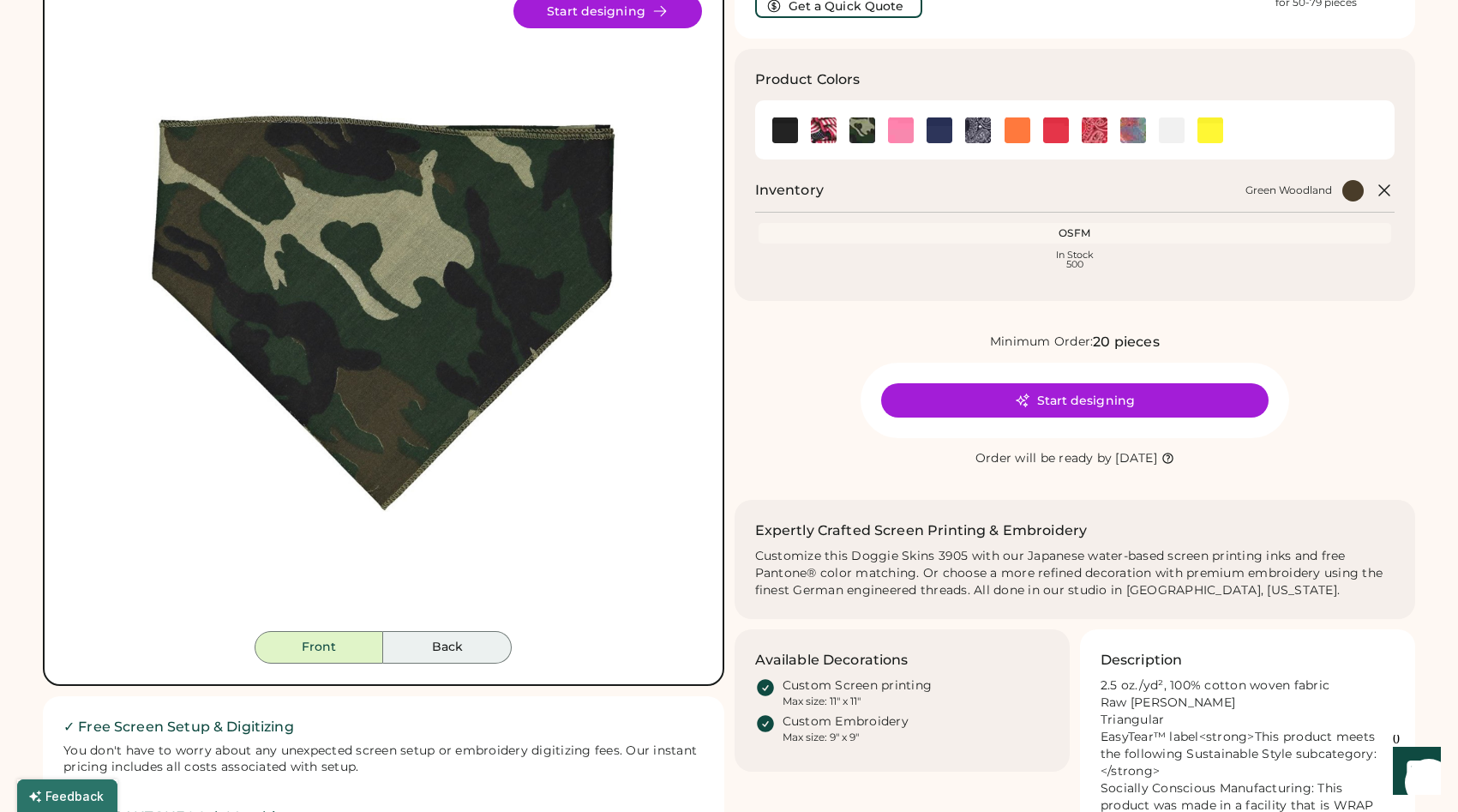
click at [445, 647] on button "Back" at bounding box center [447, 647] width 128 height 32
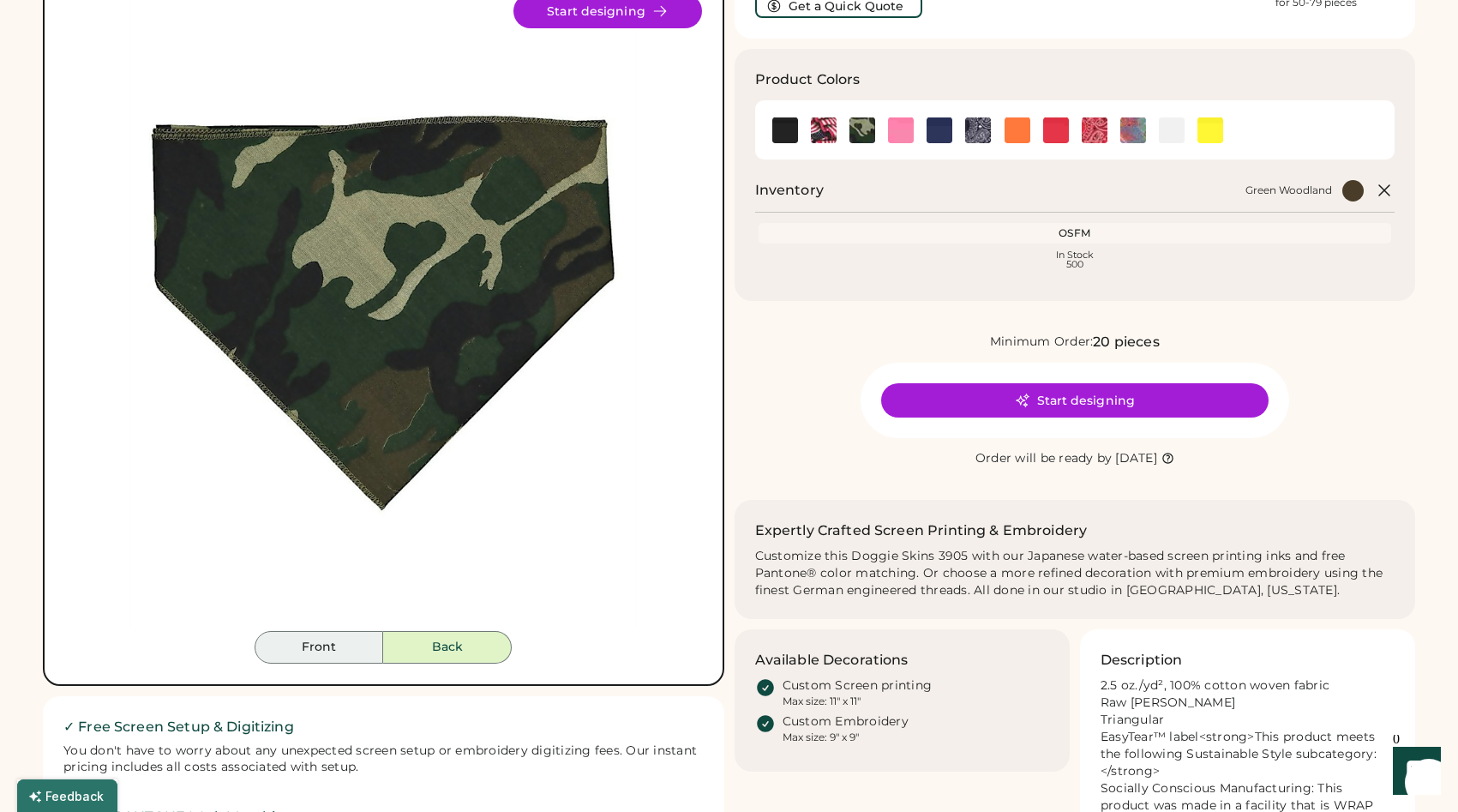
click at [347, 647] on button "Front" at bounding box center [319, 647] width 128 height 32
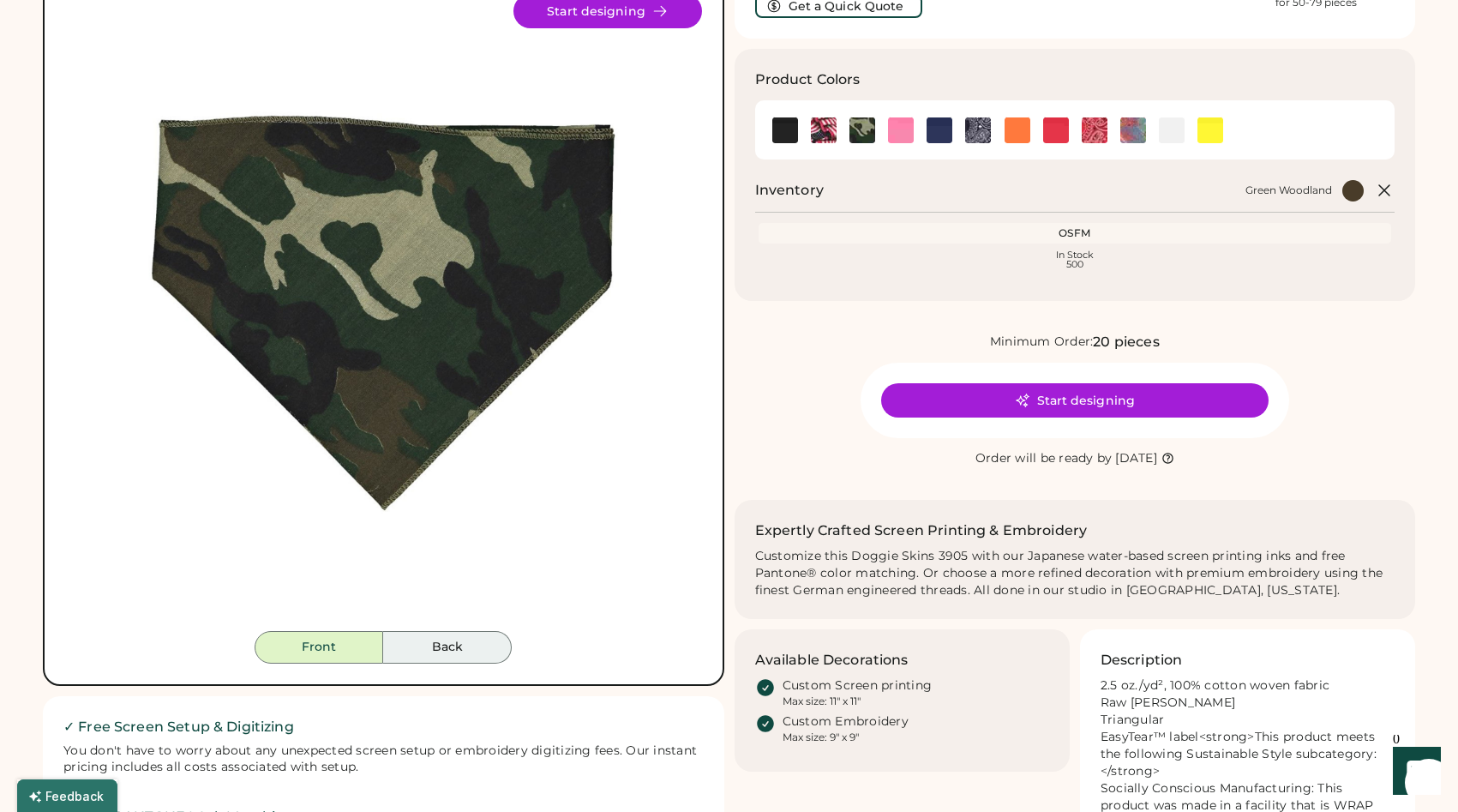
click at [423, 648] on button "Back" at bounding box center [447, 647] width 128 height 32
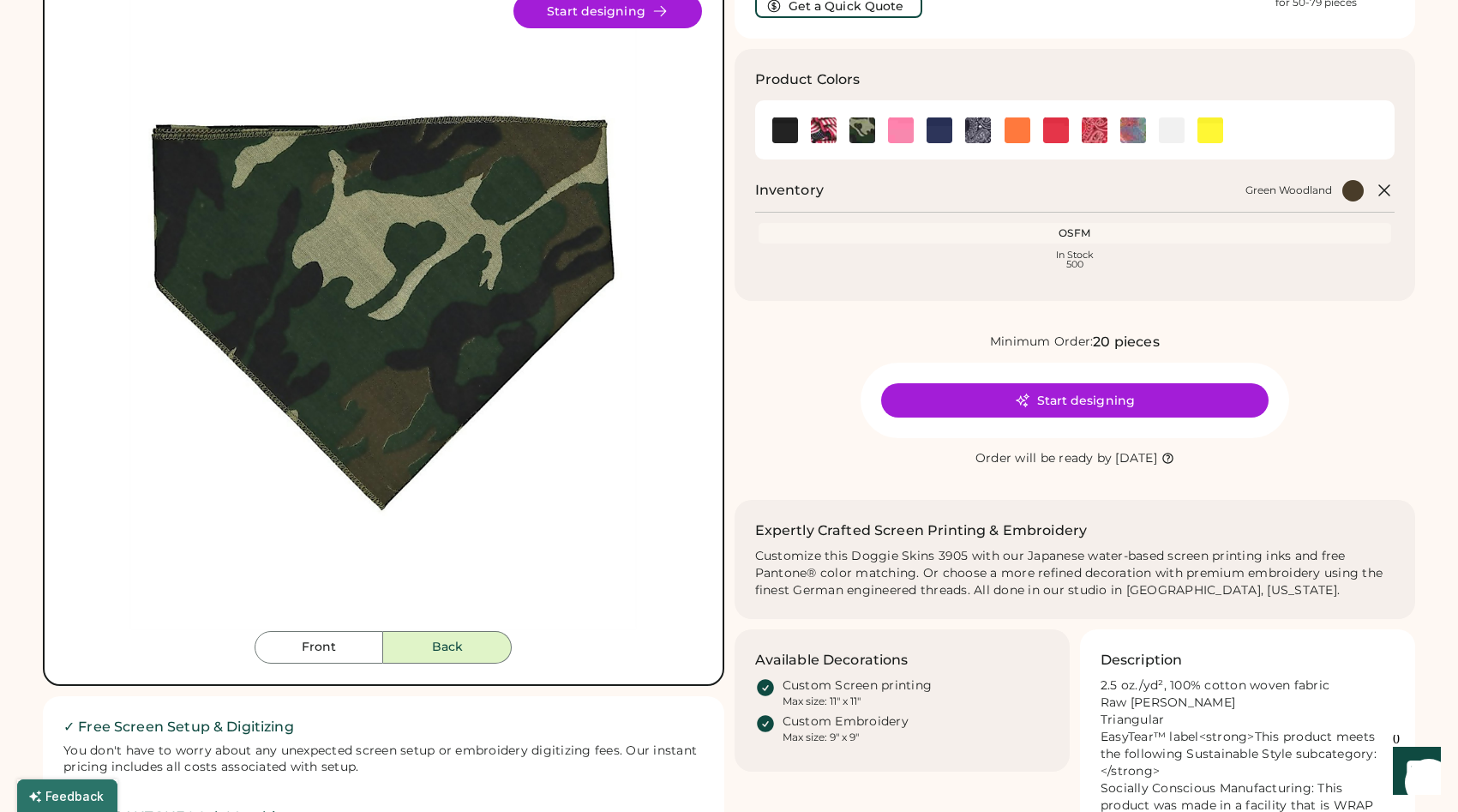
scroll to position [0, 0]
